Goal: Check status: Check status

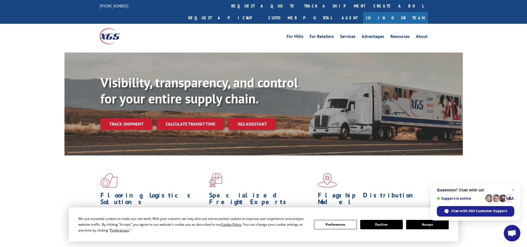
click at [300, 3] on link "track a shipment" at bounding box center [334, 6] width 69 height 12
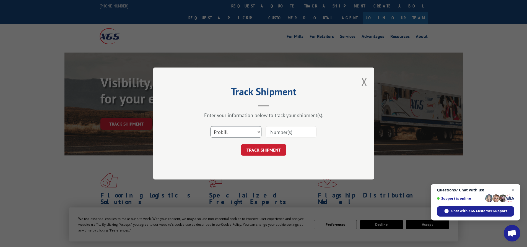
click at [245, 128] on select "Select category... Probill BOL PO" at bounding box center [235, 132] width 51 height 12
select select "bol"
click at [210, 126] on select "Select category... Probill BOL PO" at bounding box center [235, 132] width 51 height 12
click at [289, 130] on input at bounding box center [290, 132] width 51 height 12
paste input "21469583"
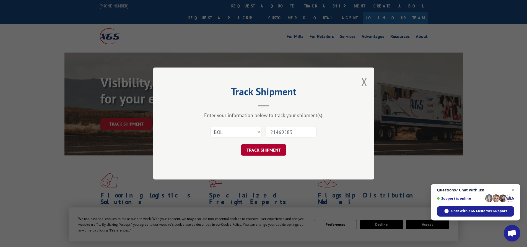
type input "21469583"
click at [265, 148] on button "TRACK SHIPMENT" at bounding box center [263, 150] width 45 height 12
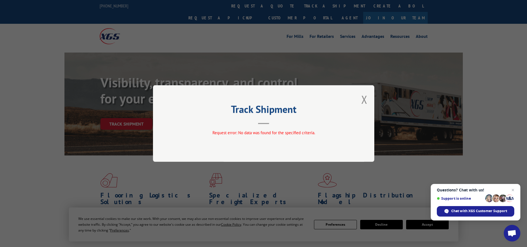
click at [364, 100] on button "Close modal" at bounding box center [364, 99] width 6 height 15
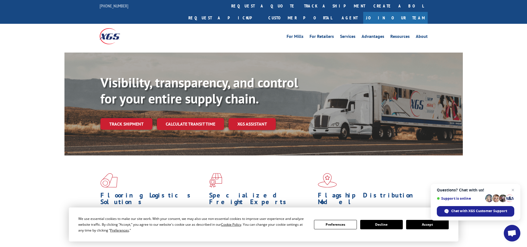
drag, startPoint x: 250, startPoint y: 4, endPoint x: 242, endPoint y: 14, distance: 13.1
click at [300, 4] on link "track a shipment" at bounding box center [334, 6] width 69 height 12
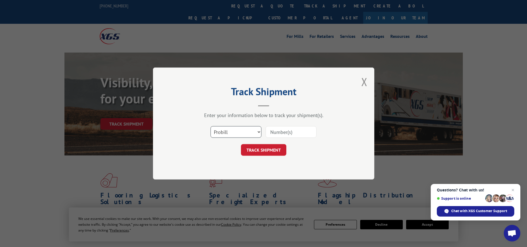
click at [241, 132] on select "Select category... Probill BOL PO" at bounding box center [235, 132] width 51 height 12
select select "bol"
click at [210, 126] on select "Select category... Probill BOL PO" at bounding box center [235, 132] width 51 height 12
click at [285, 131] on input at bounding box center [290, 132] width 51 height 12
paste input "6021901"
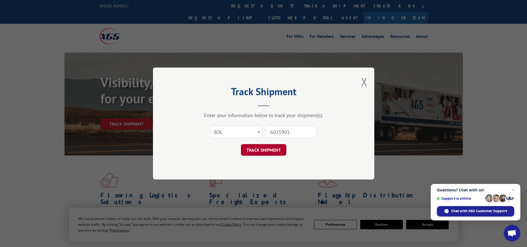
type input "6021901"
click at [261, 150] on button "TRACK SHIPMENT" at bounding box center [263, 150] width 45 height 12
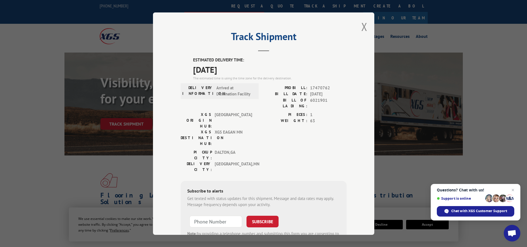
drag, startPoint x: 363, startPoint y: 27, endPoint x: 330, endPoint y: 9, distance: 37.1
click at [363, 27] on button "Close modal" at bounding box center [364, 26] width 6 height 15
